Goal: Information Seeking & Learning: Learn about a topic

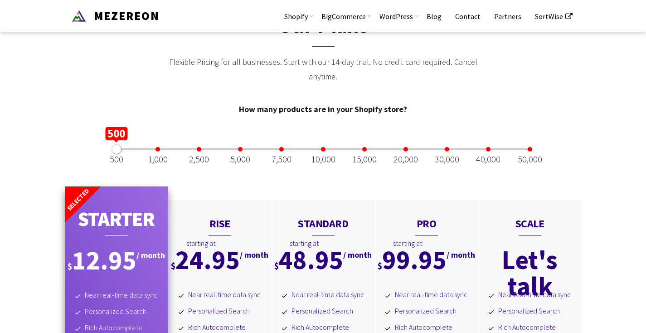
scroll to position [1830, 0]
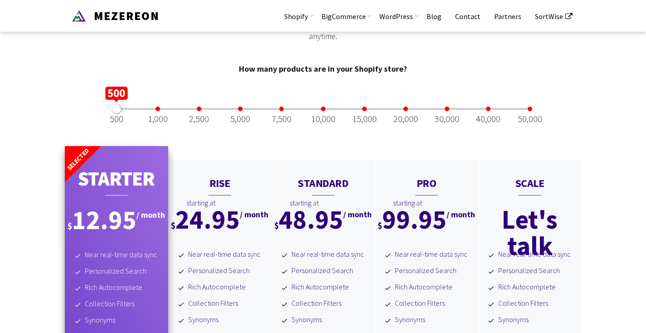
scroll to position [1849, 0]
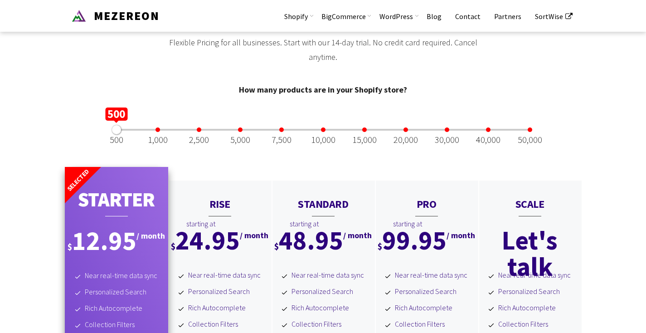
click at [446, 132] on div at bounding box center [447, 129] width 5 height 5
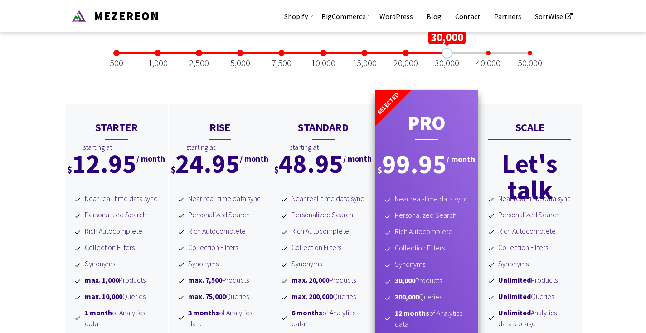
scroll to position [1904, 0]
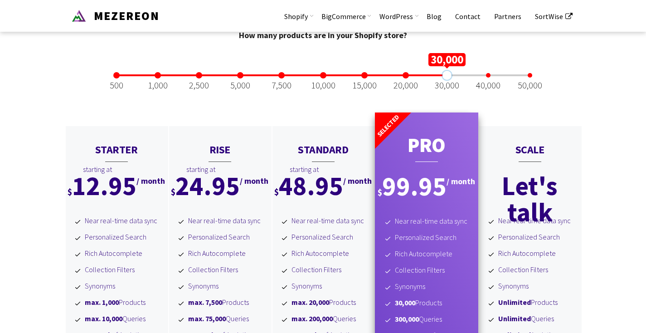
click at [531, 78] on div at bounding box center [530, 75] width 5 height 5
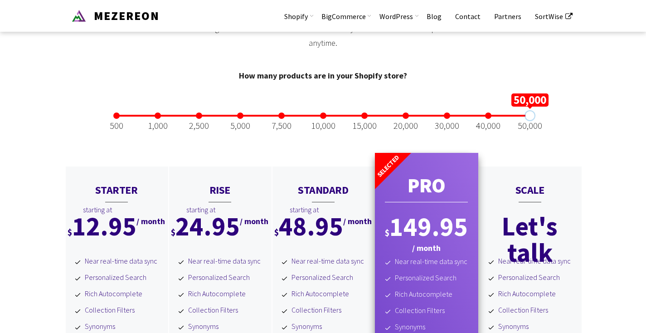
scroll to position [1849, 0]
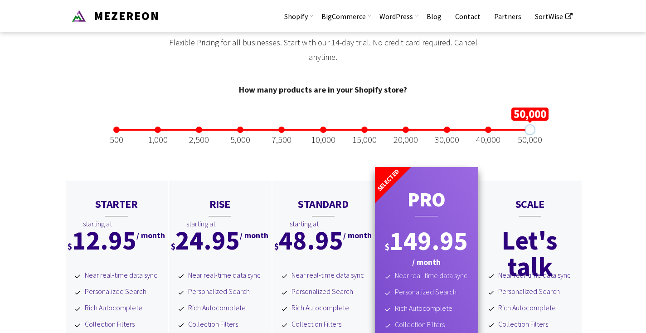
click at [446, 132] on div at bounding box center [447, 129] width 5 height 5
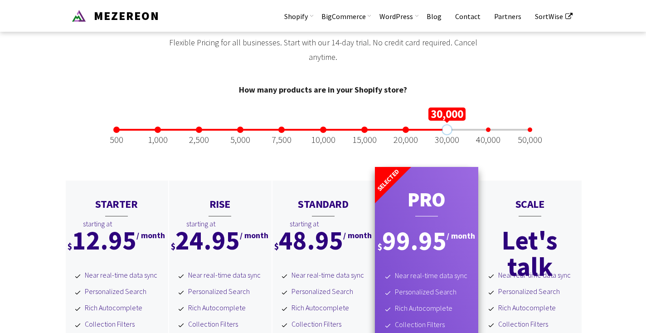
click at [488, 132] on div at bounding box center [488, 129] width 5 height 5
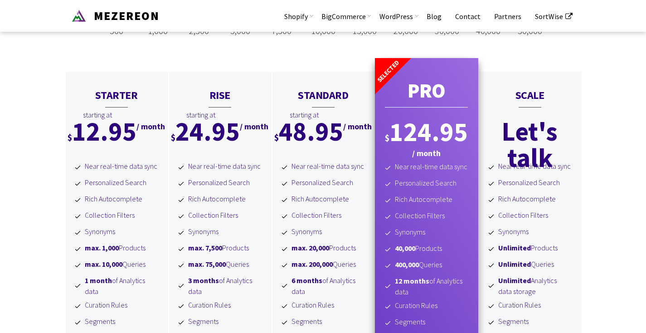
scroll to position [1904, 0]
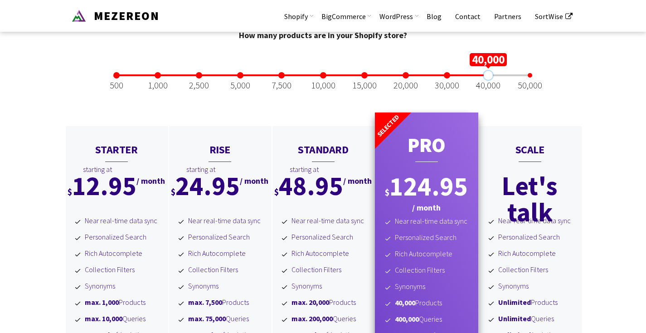
click at [447, 78] on div at bounding box center [447, 75] width 5 height 5
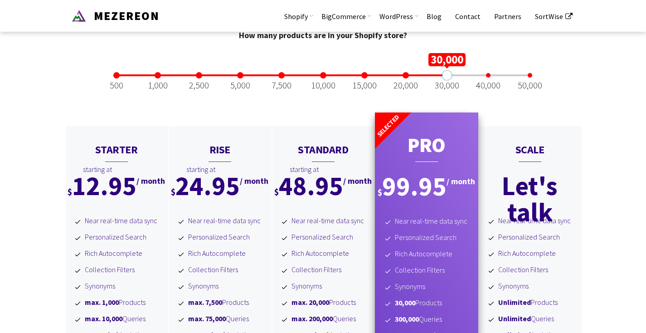
click at [488, 78] on div at bounding box center [488, 75] width 5 height 5
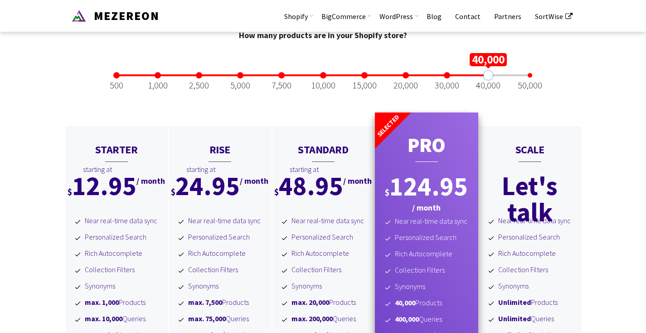
click at [526, 76] on div "500 1,000 2,500 5,000 7,500 10,000 15,000 20,000 30,000 40,000 50,000" at bounding box center [322, 75] width 413 height 2
click at [448, 78] on div at bounding box center [447, 75] width 5 height 5
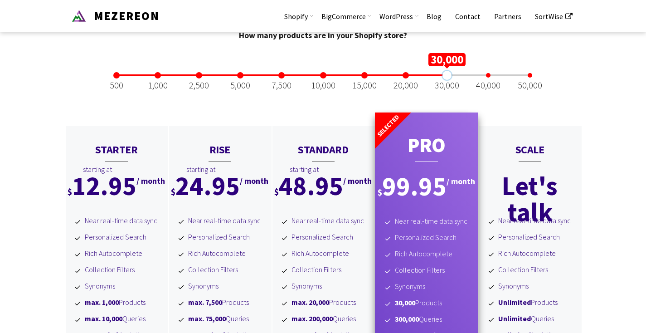
click at [488, 78] on div at bounding box center [488, 75] width 5 height 5
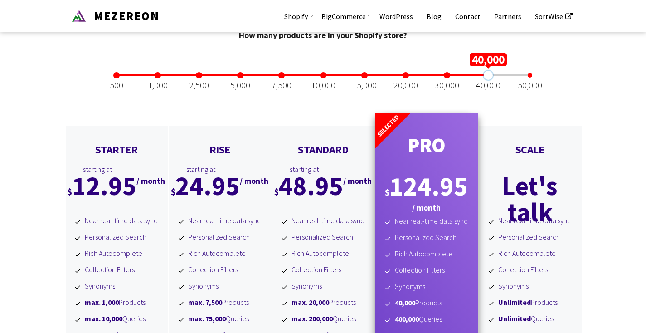
click at [531, 78] on div at bounding box center [530, 75] width 5 height 5
click at [489, 78] on div at bounding box center [488, 75] width 5 height 5
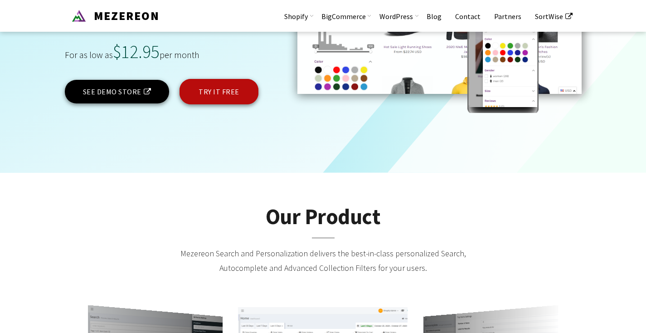
scroll to position [0, 0]
